Goal: Information Seeking & Learning: Learn about a topic

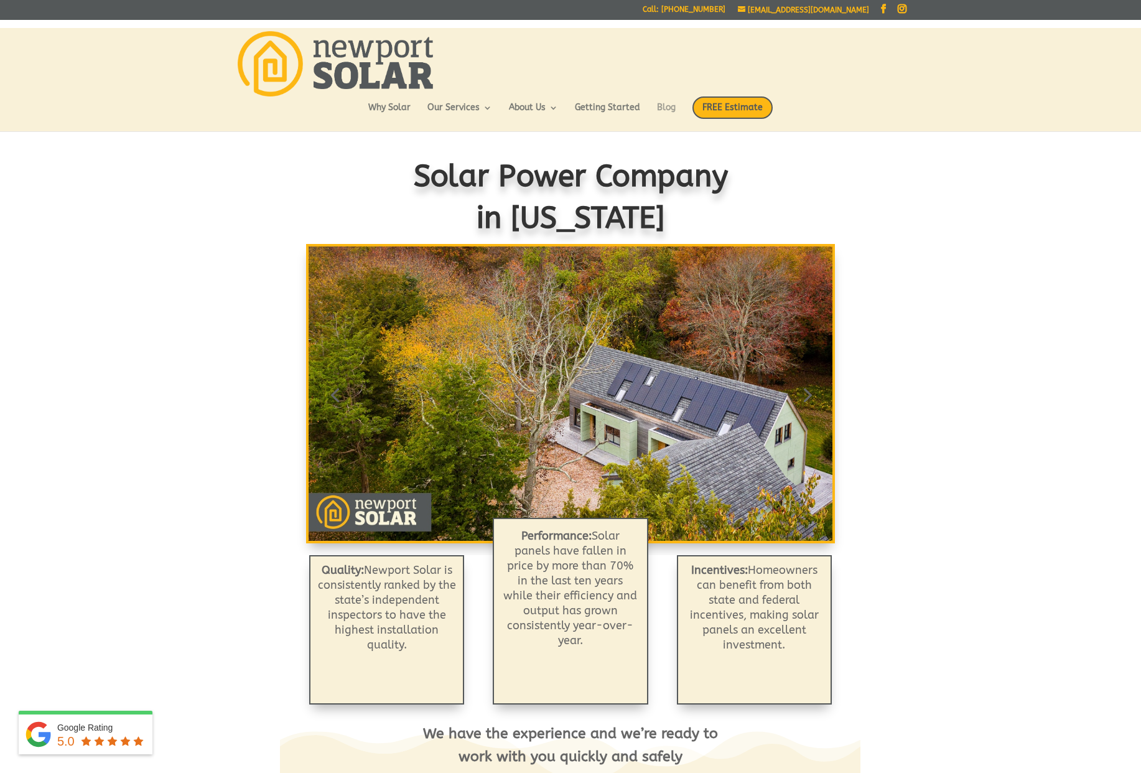
click at [666, 106] on link "Blog" at bounding box center [666, 113] width 19 height 21
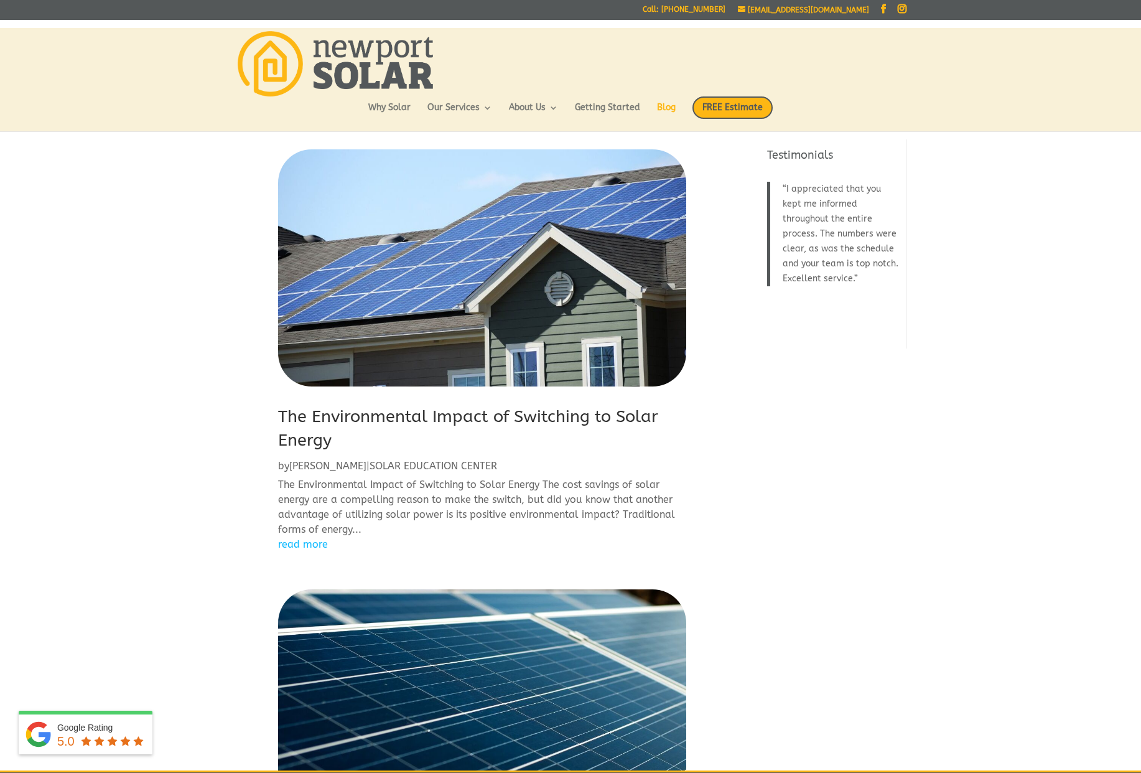
click at [367, 60] on img at bounding box center [335, 63] width 195 height 65
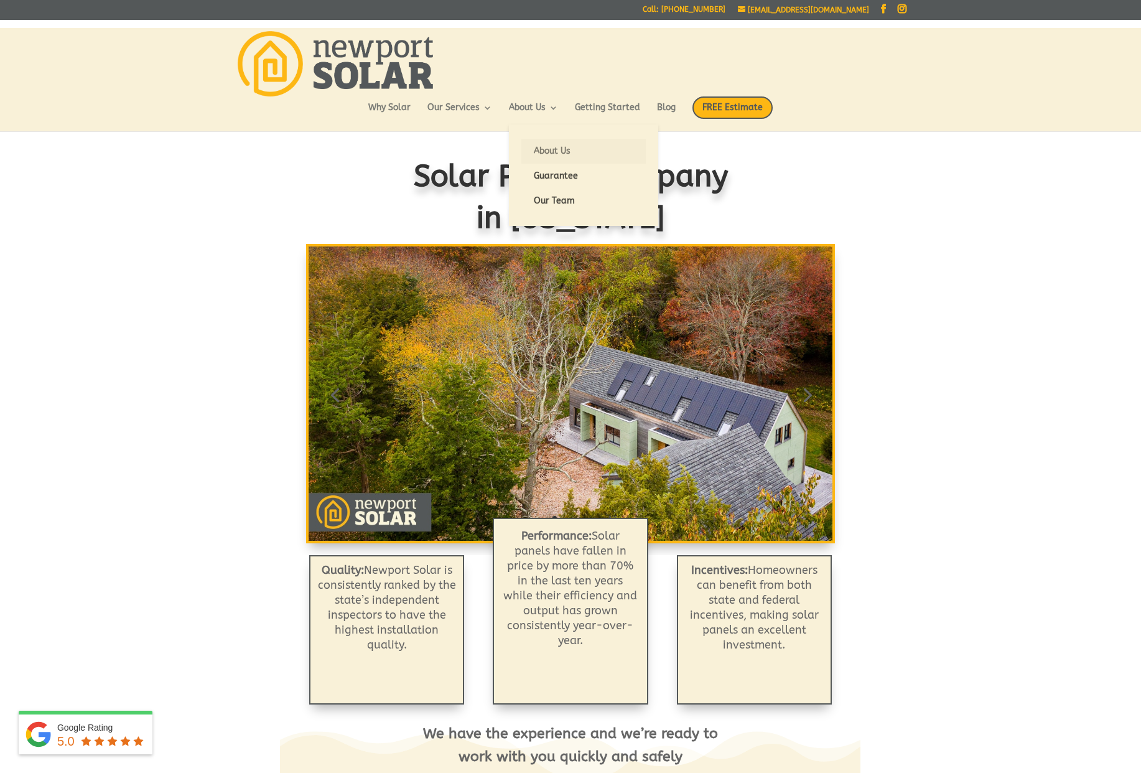
click at [540, 147] on link "About Us" at bounding box center [583, 151] width 124 height 25
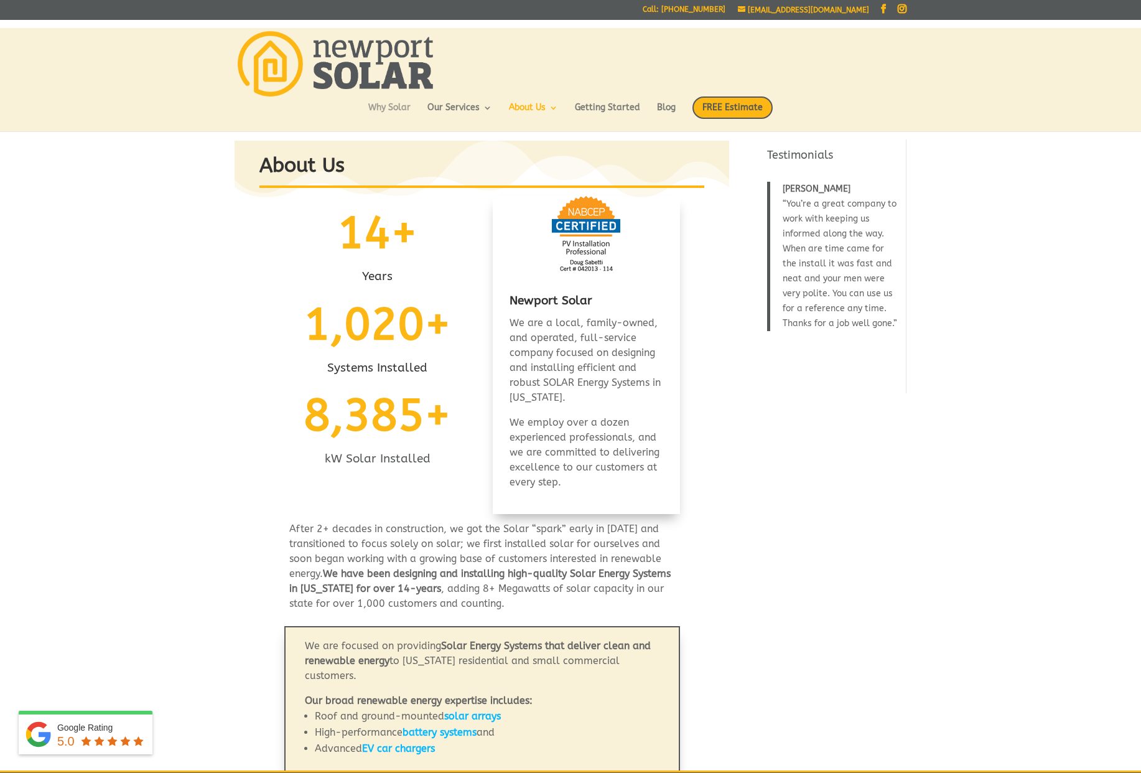
click at [379, 106] on link "Why Solar" at bounding box center [389, 113] width 42 height 21
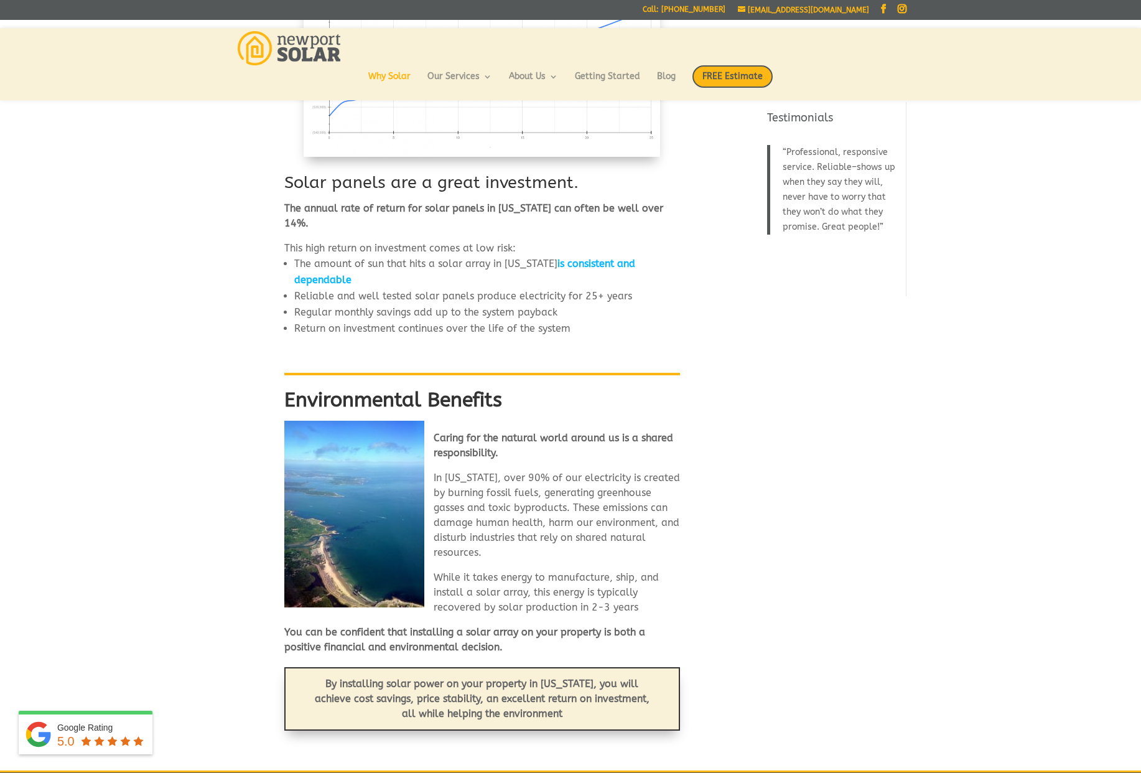
scroll to position [951, 0]
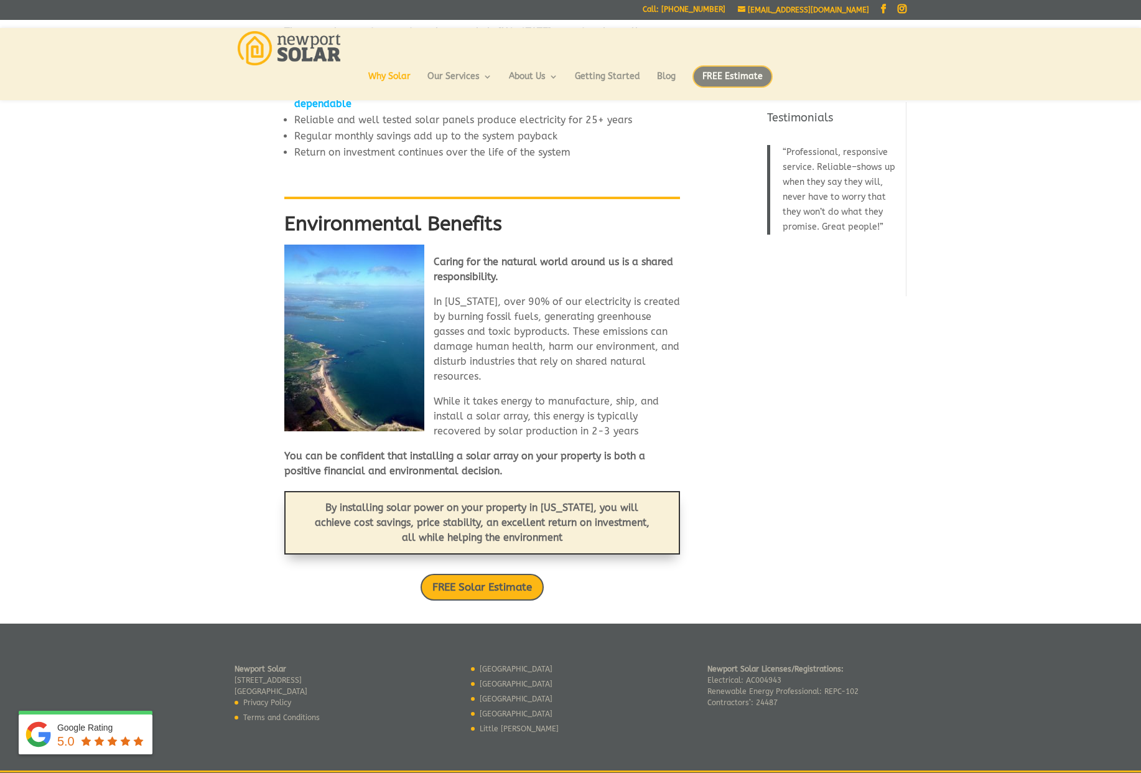
click at [735, 73] on span "FREE Estimate" at bounding box center [733, 76] width 80 height 22
